Goal: Transaction & Acquisition: Purchase product/service

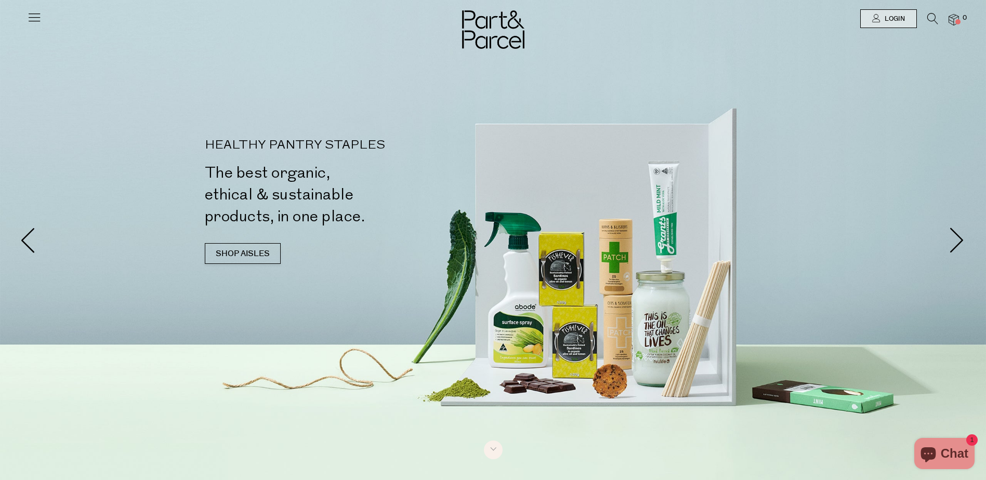
click at [931, 18] on icon at bounding box center [932, 18] width 11 height 11
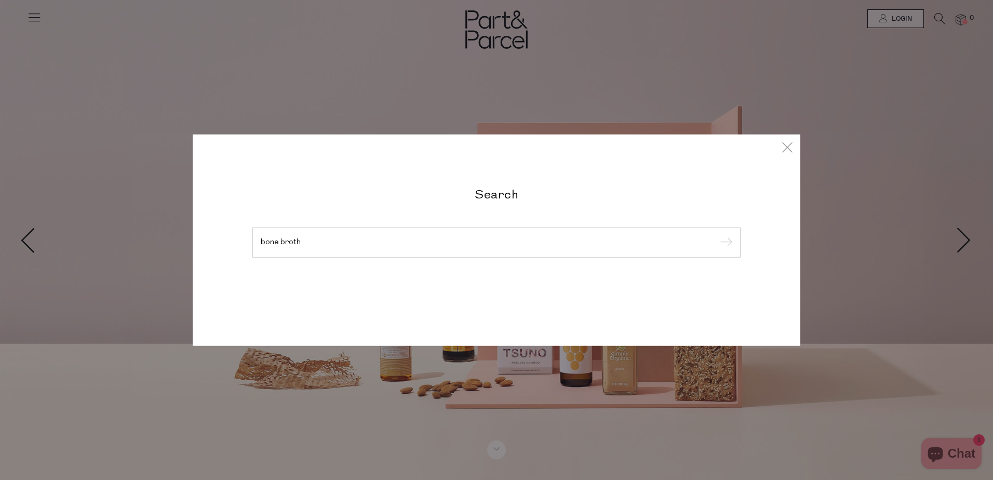
type input "bone broth"
click at [717, 235] on input "submit" at bounding box center [725, 243] width 16 height 16
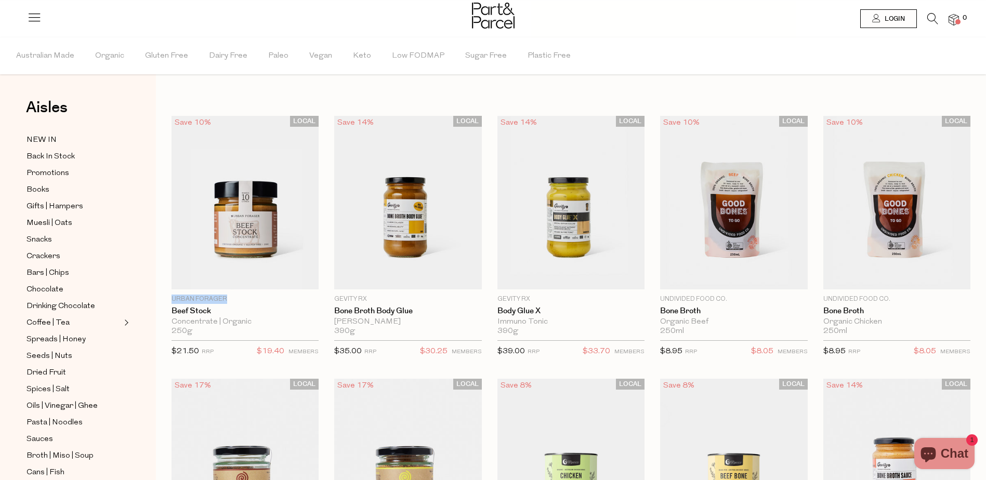
drag, startPoint x: 232, startPoint y: 298, endPoint x: 172, endPoint y: 297, distance: 59.8
click at [172, 297] on p "Urban Forager" at bounding box center [244, 299] width 147 height 9
copy p "Urban Forager"
drag, startPoint x: 331, startPoint y: 300, endPoint x: 366, endPoint y: 300, distance: 35.3
click at [366, 300] on div "LOCAL Save 14% 1 Add To Parcel Gevity RX Bone Broth Body Glue [PERSON_NAME] 390…" at bounding box center [399, 239] width 163 height 247
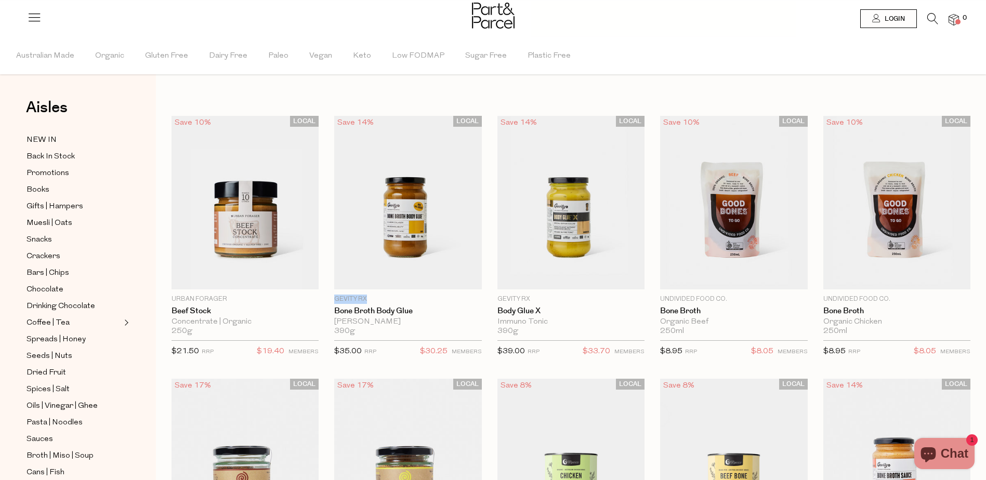
copy p "Gevity RX"
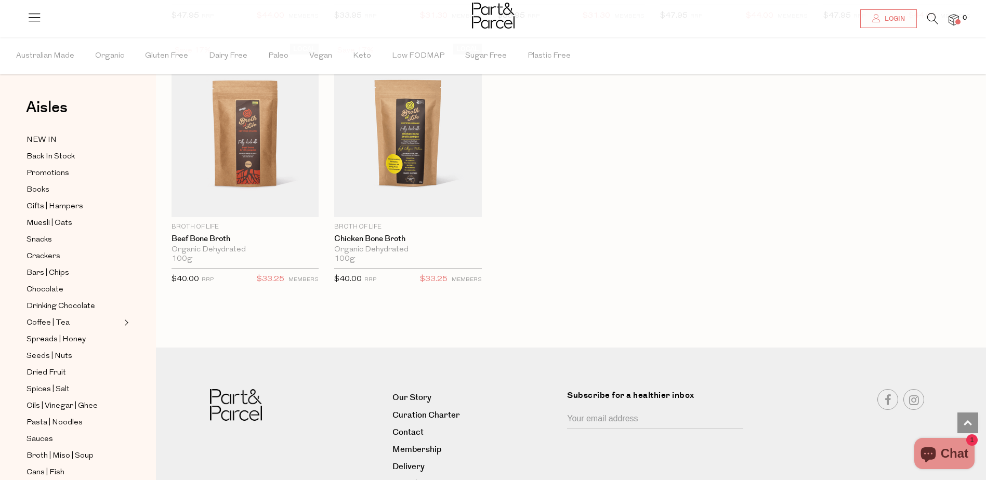
scroll to position [1338, 0]
